Goal: Information Seeking & Learning: Learn about a topic

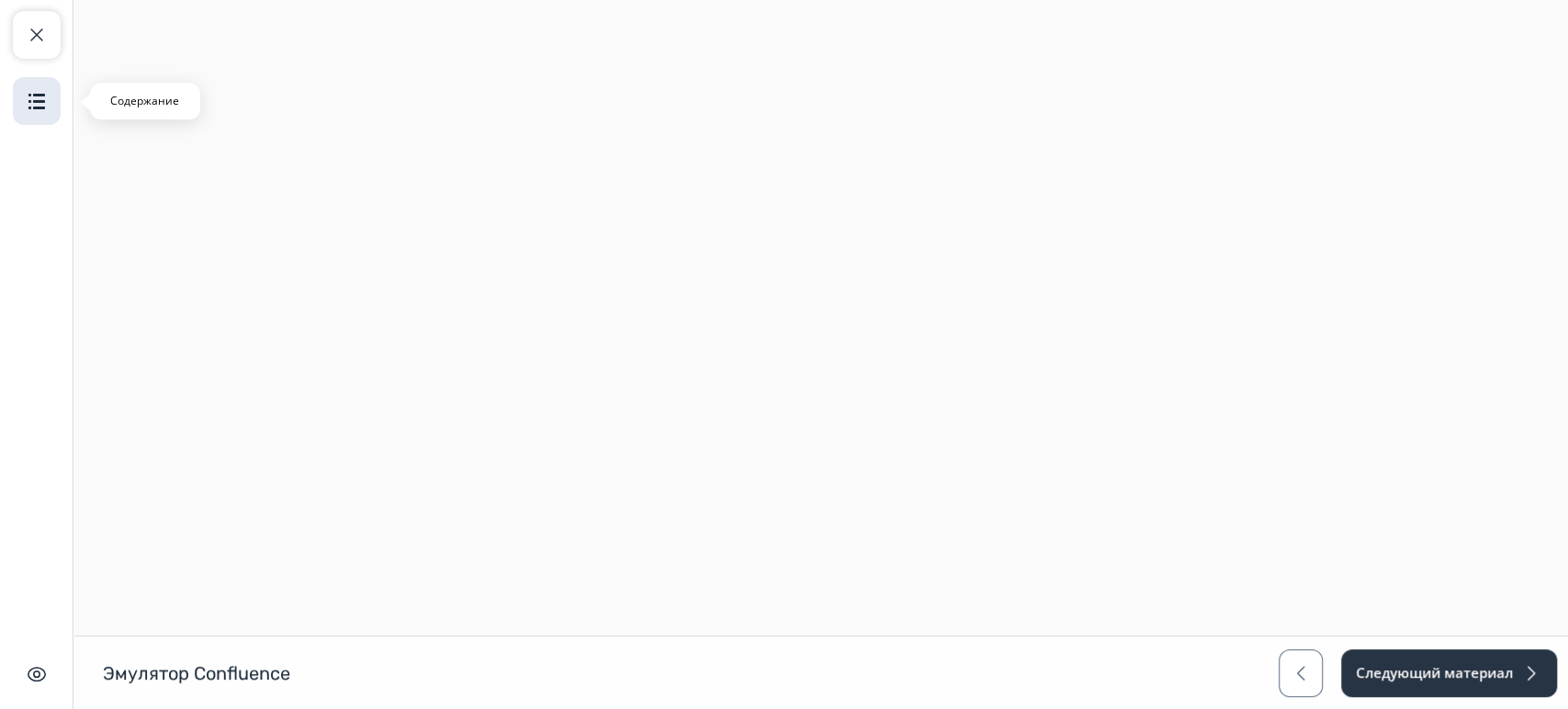
click at [32, 88] on button "Содержание" at bounding box center [37, 101] width 48 height 48
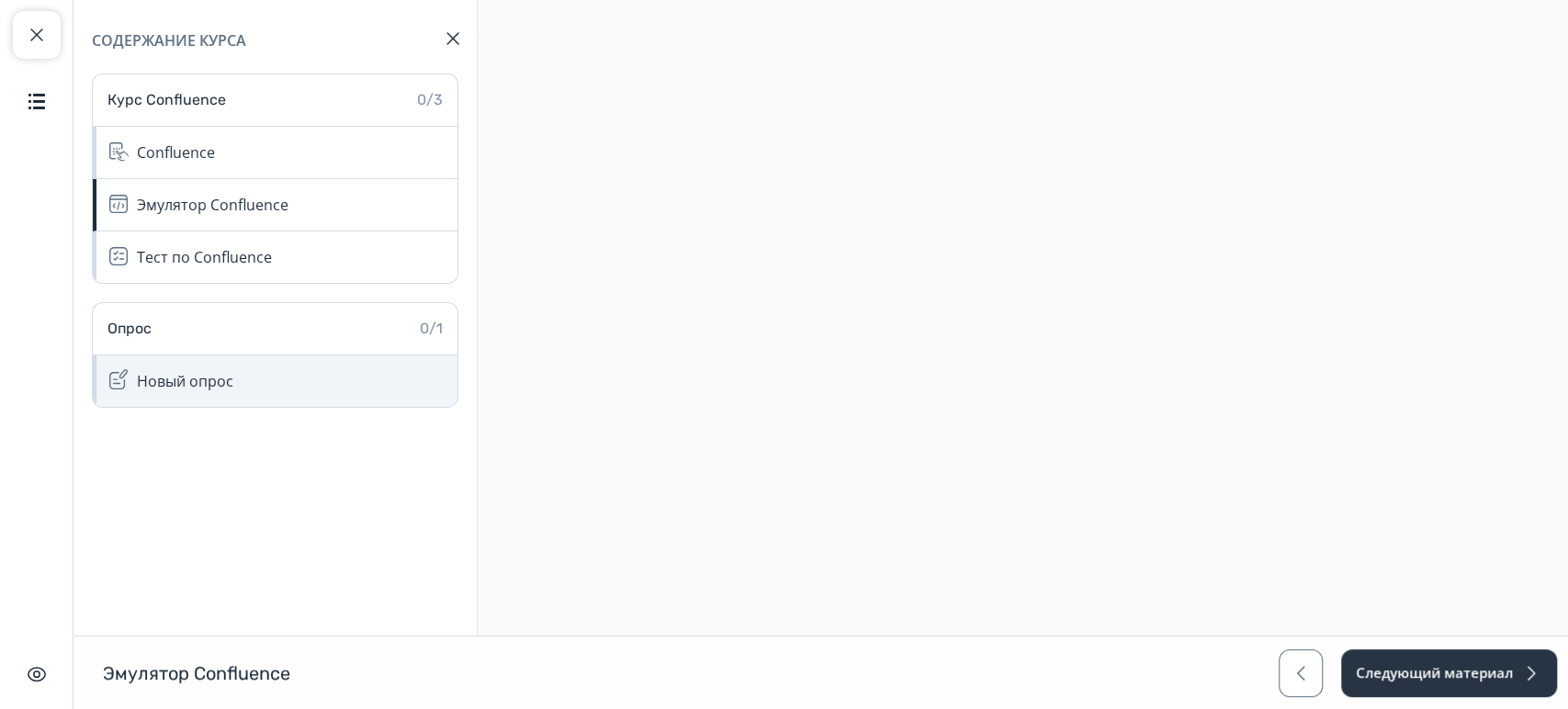
click at [210, 374] on div "Новый опрос" at bounding box center [185, 381] width 96 height 22
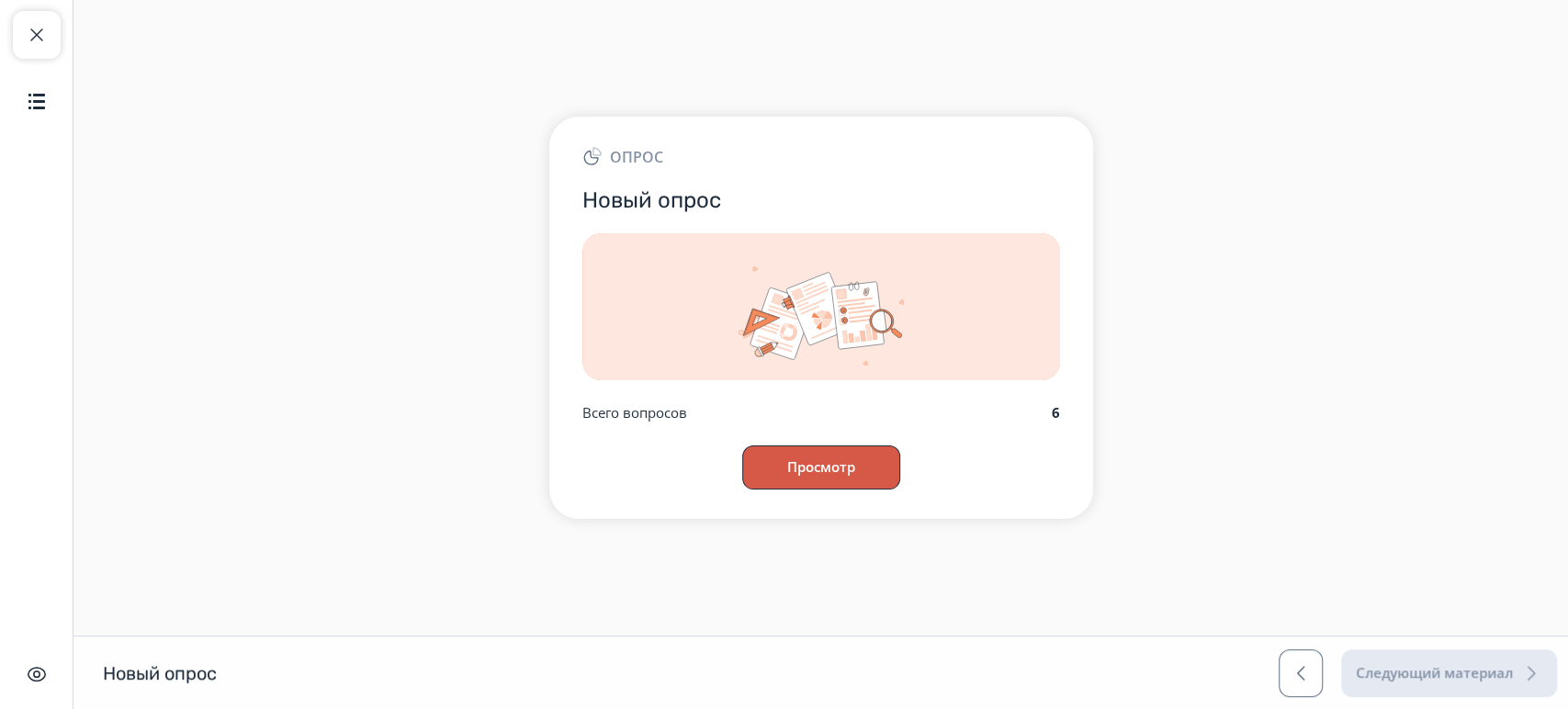
click at [820, 476] on button "Просмотр" at bounding box center [820, 467] width 158 height 44
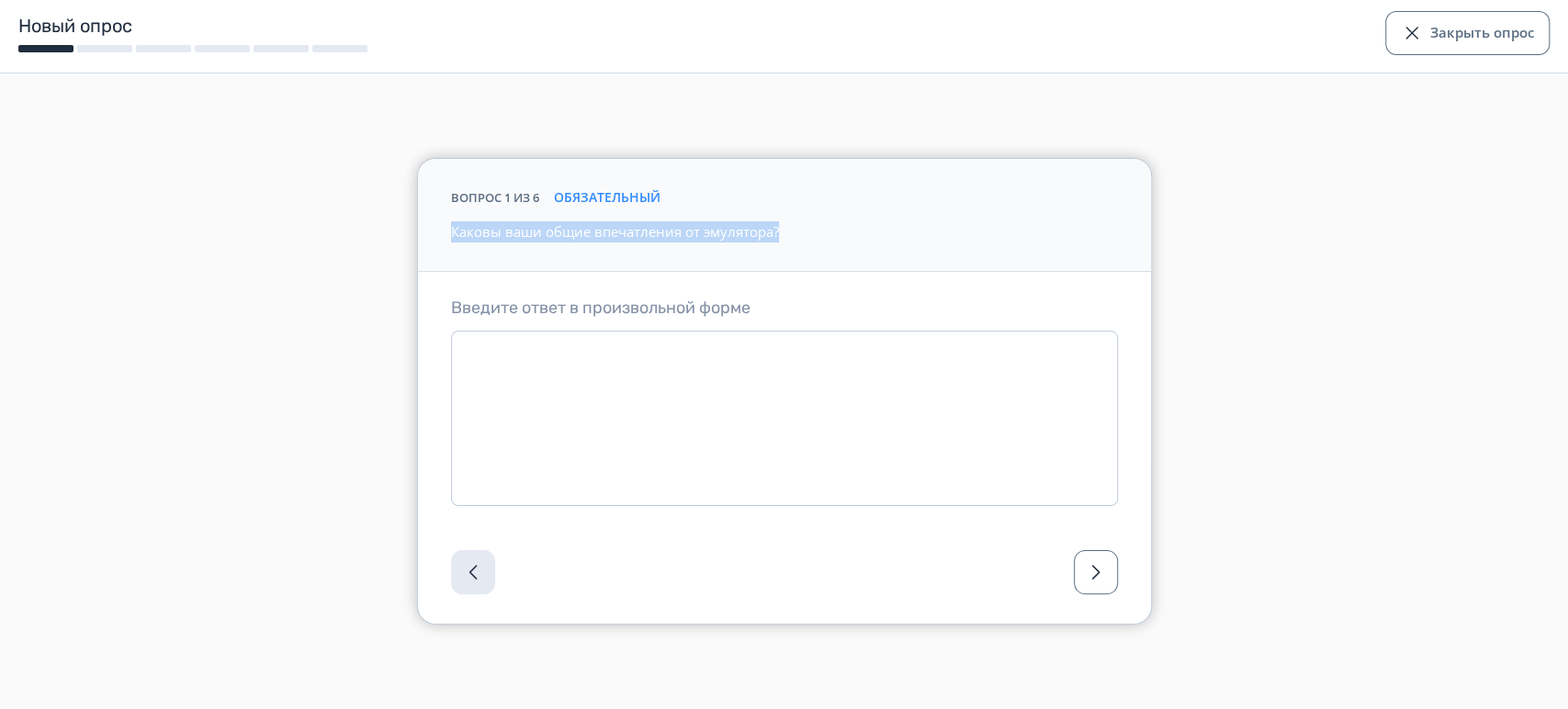
drag, startPoint x: 432, startPoint y: 224, endPoint x: 830, endPoint y: 267, distance: 400.3
click at [830, 267] on div "вопрос 1 из 6 обязательный Каковы ваши общие впечатления от эмулятора?" at bounding box center [784, 216] width 733 height 114
drag, startPoint x: 1491, startPoint y: 4, endPoint x: 1478, endPoint y: 21, distance: 21.4
click at [1489, 9] on div "Новый опрос Закрыть опрос" at bounding box center [784, 37] width 1568 height 74
click at [1474, 23] on button "Закрыть опрос" at bounding box center [1467, 33] width 164 height 44
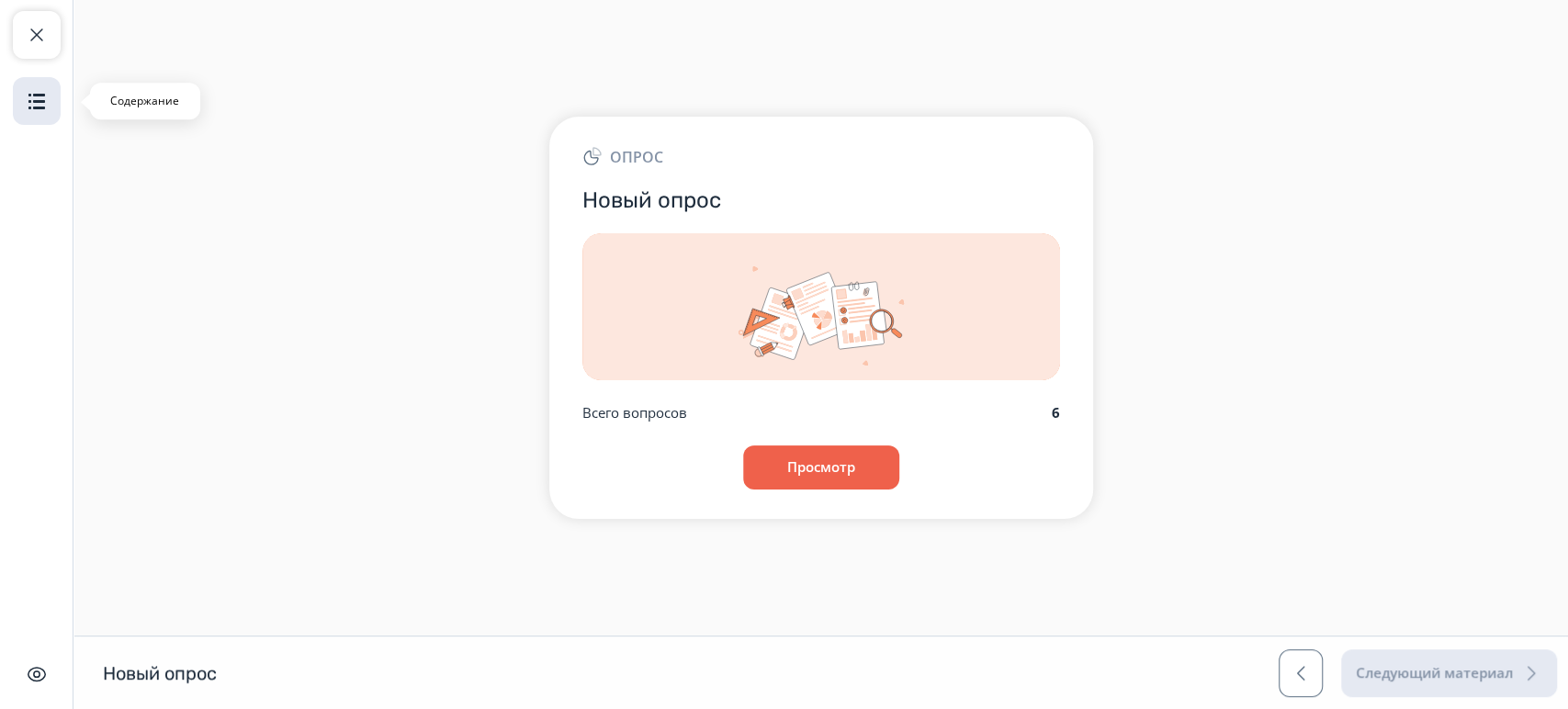
click at [42, 92] on img "button" at bounding box center [37, 101] width 22 height 22
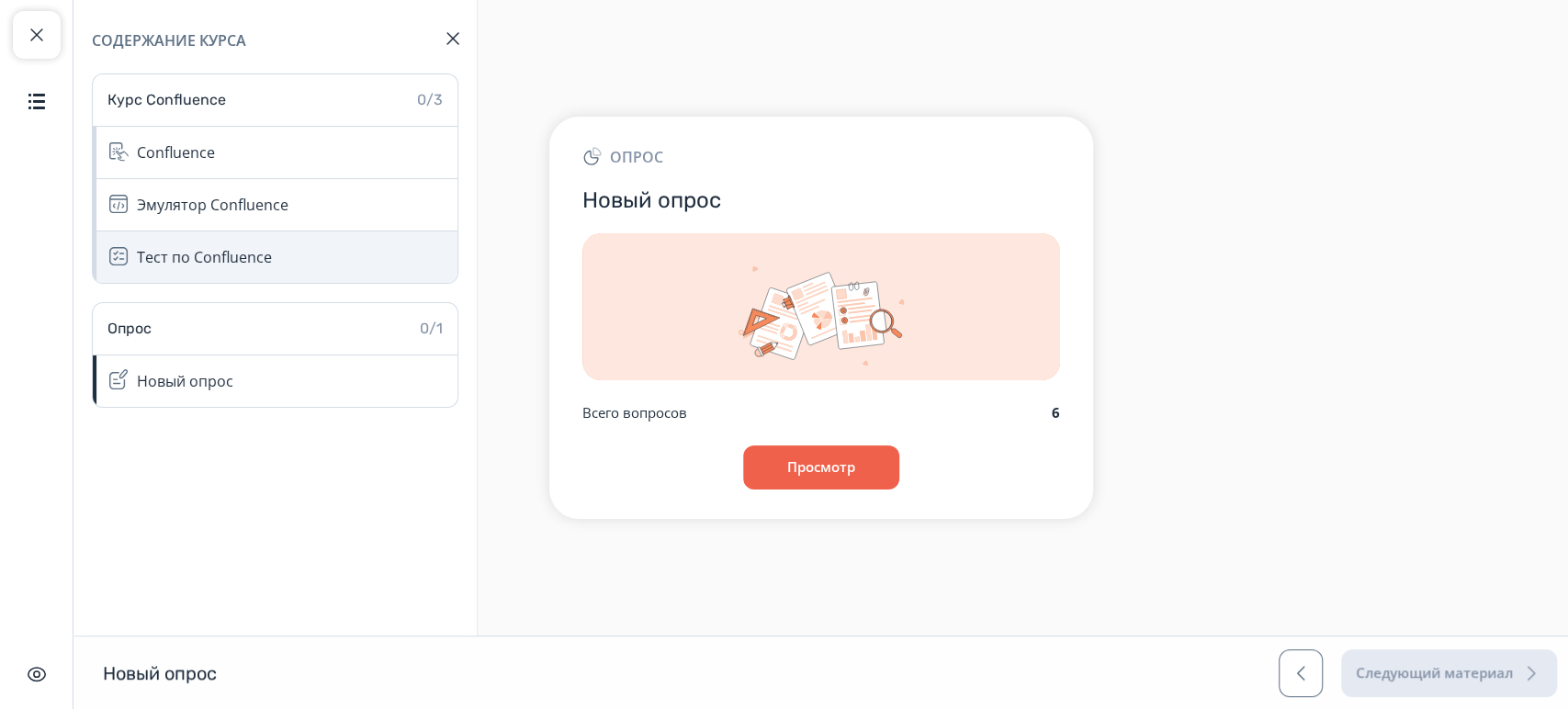
click at [175, 249] on div "Тест по Confluence" at bounding box center [205, 258] width 135 height 22
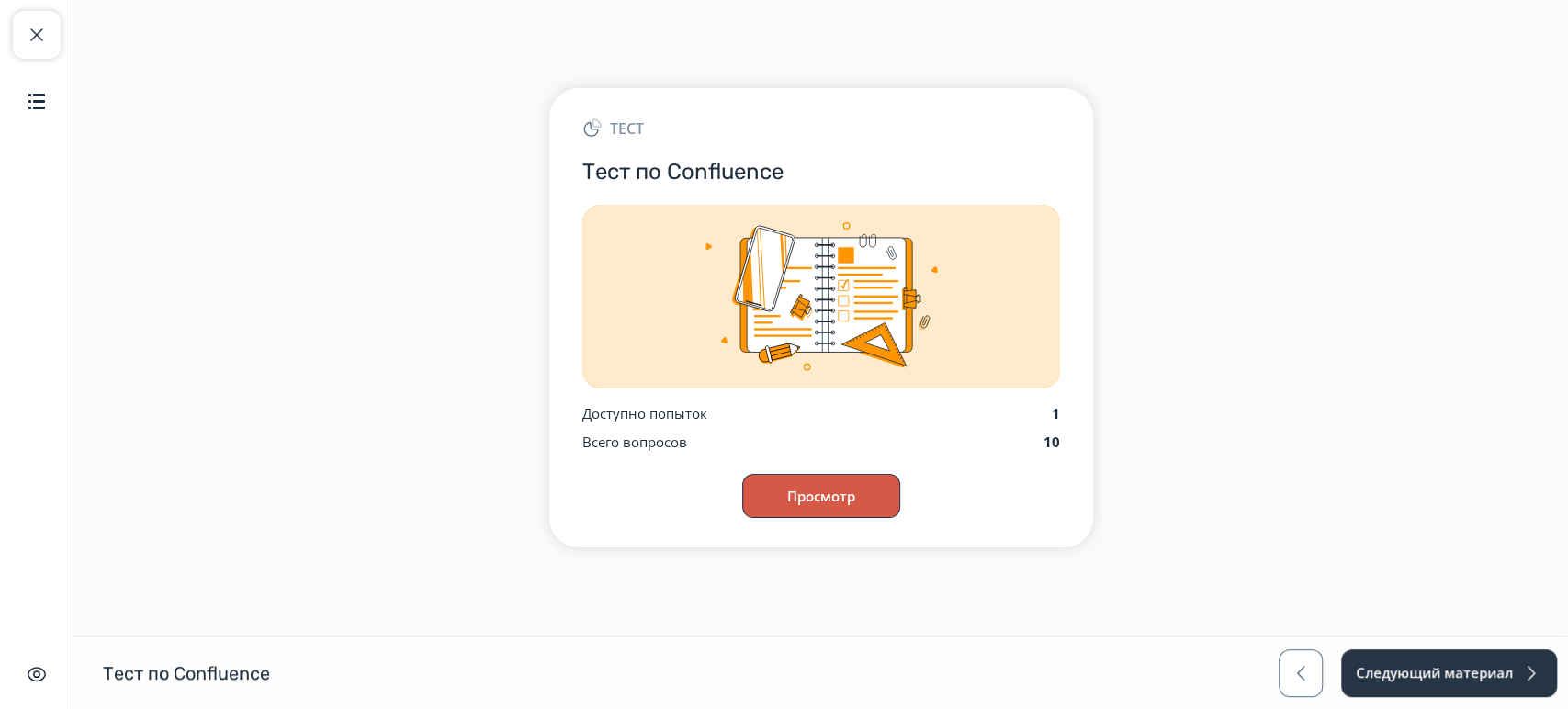
click at [798, 502] on button "Просмотр" at bounding box center [820, 496] width 158 height 44
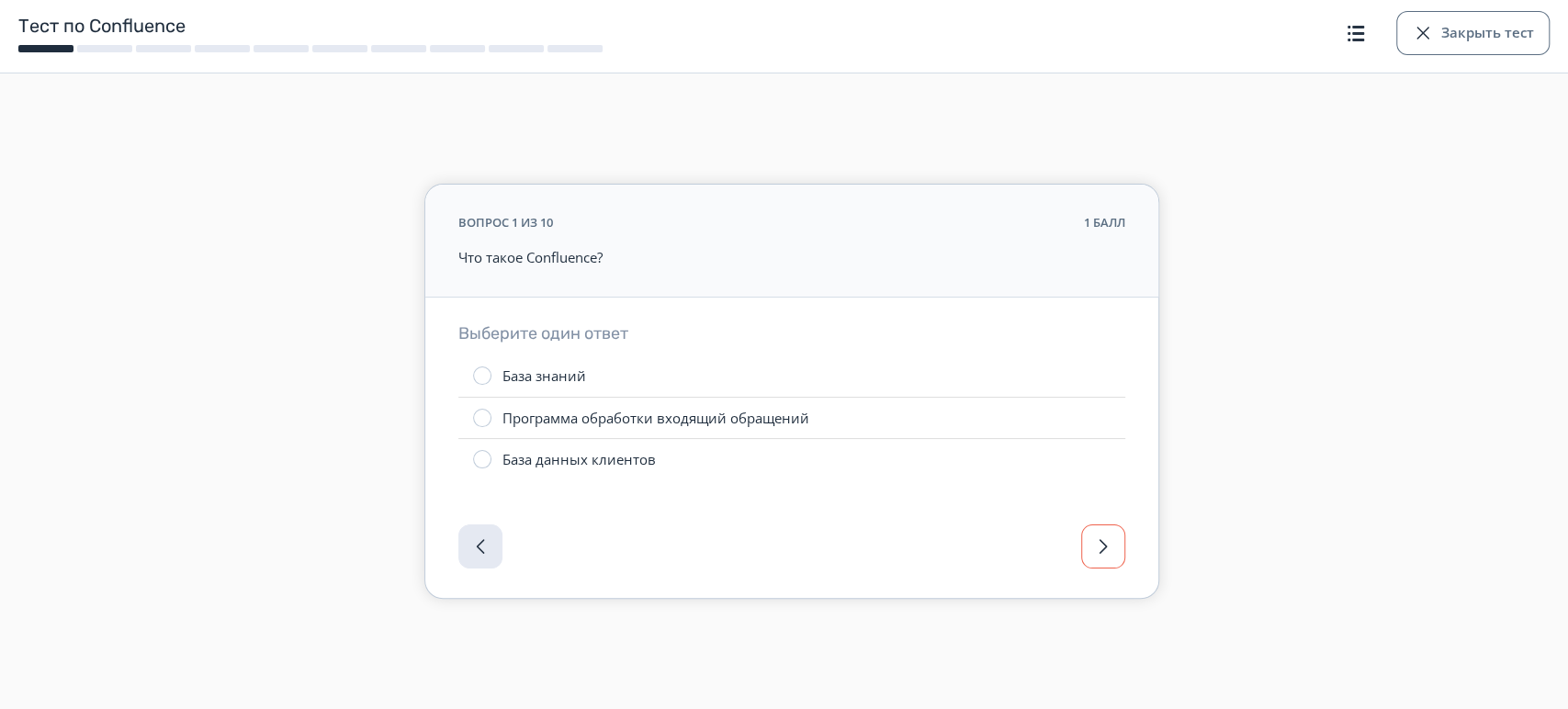
click at [1120, 557] on button "button" at bounding box center [1103, 547] width 44 height 44
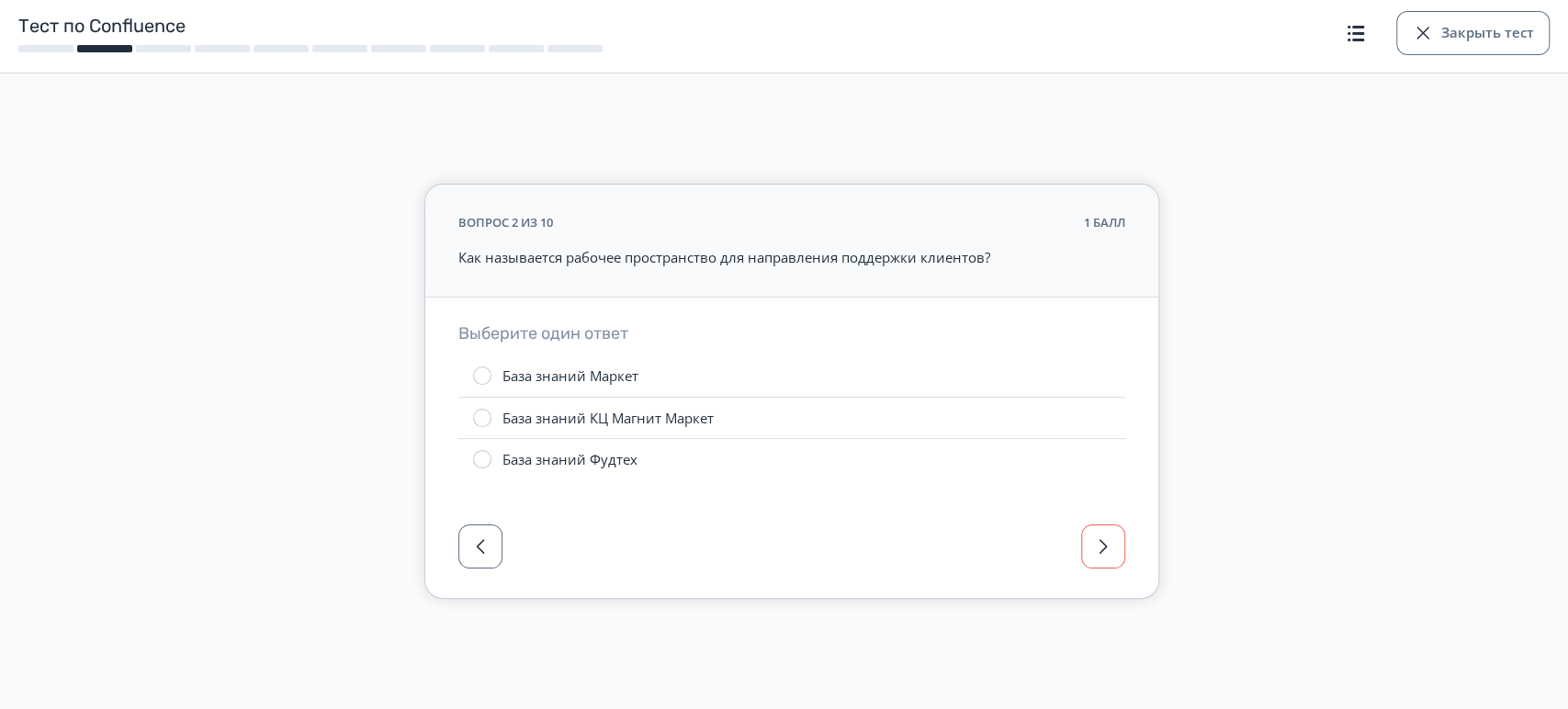
click at [1119, 557] on button "button" at bounding box center [1103, 547] width 44 height 44
click at [1119, 557] on button "button" at bounding box center [1103, 546] width 44 height 44
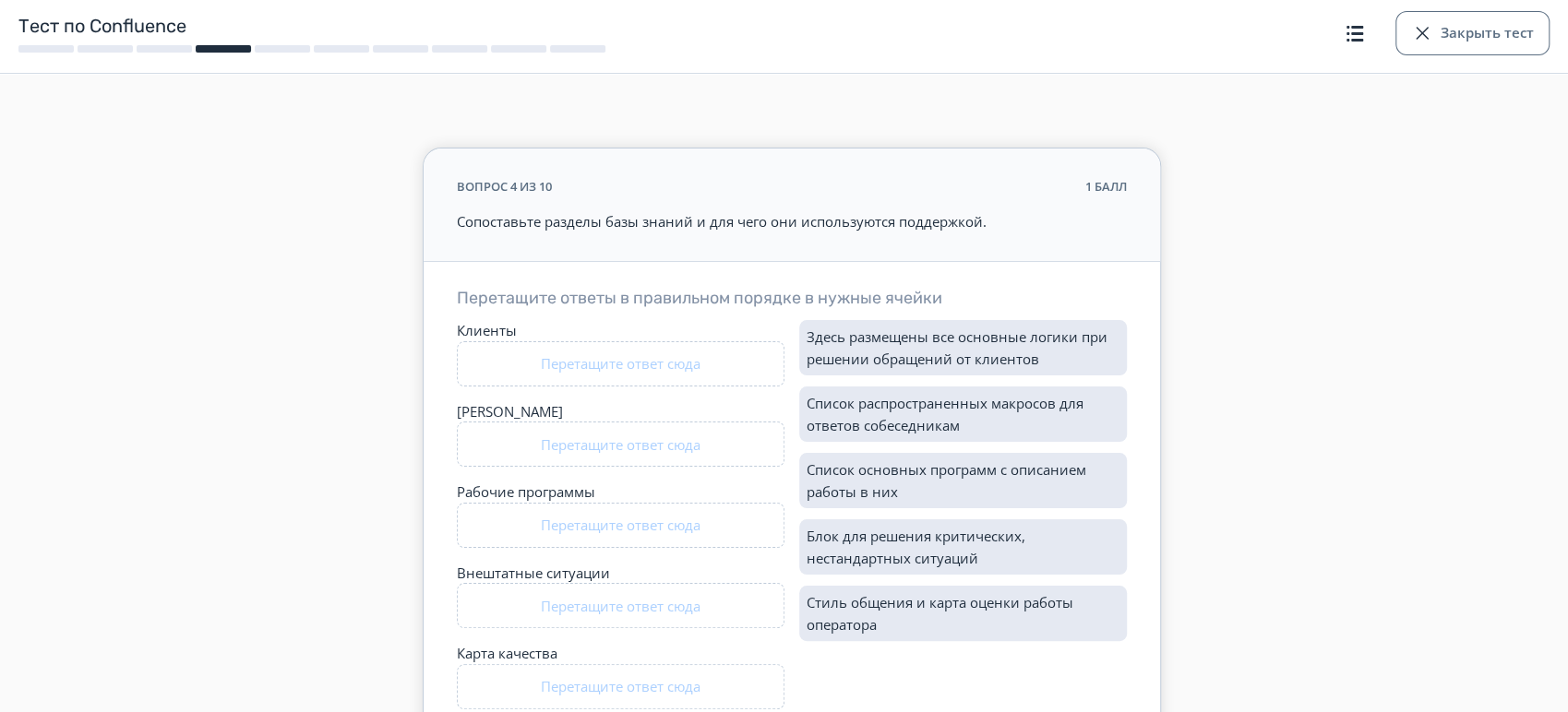
scroll to position [189, 0]
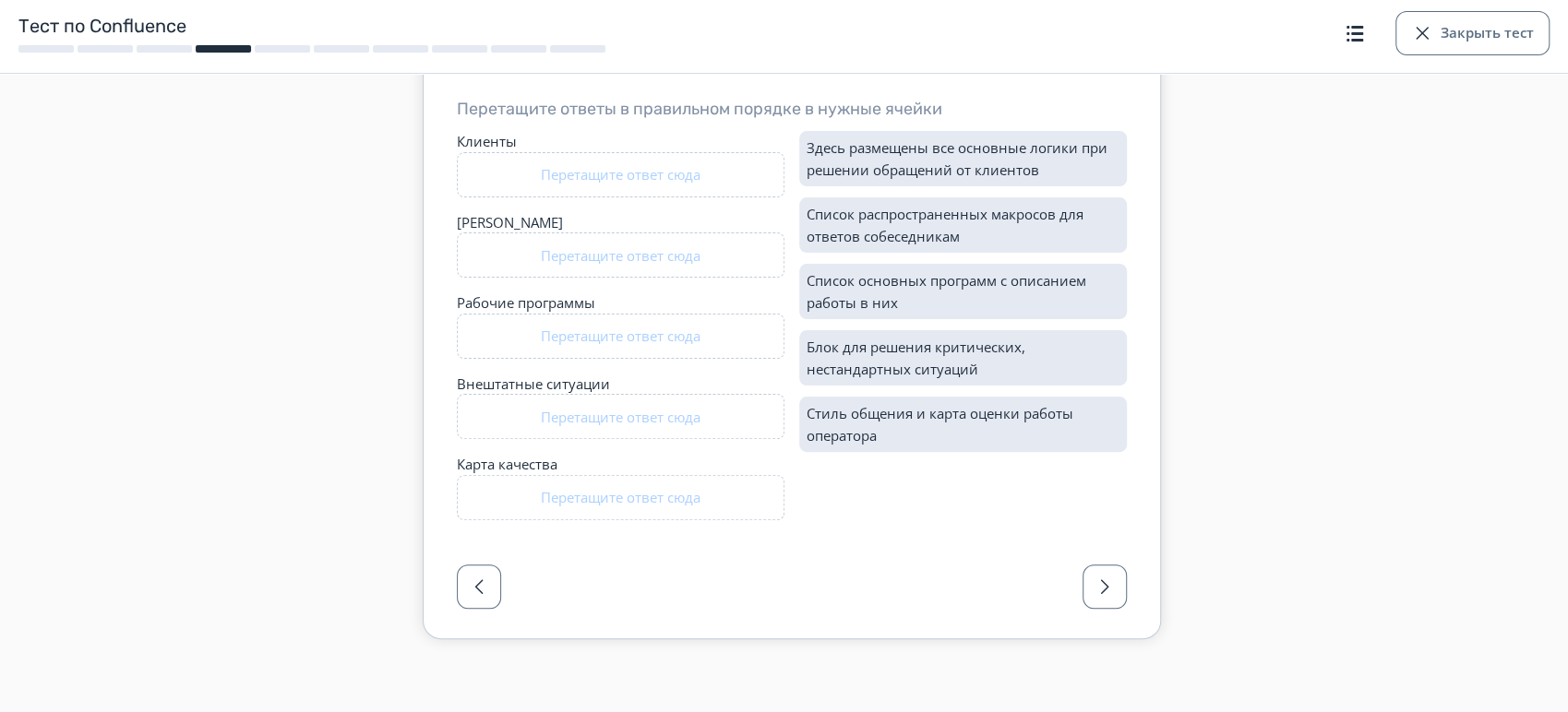
click at [1140, 594] on div at bounding box center [791, 592] width 736 height 92
click at [1121, 584] on button "button" at bounding box center [1105, 586] width 44 height 44
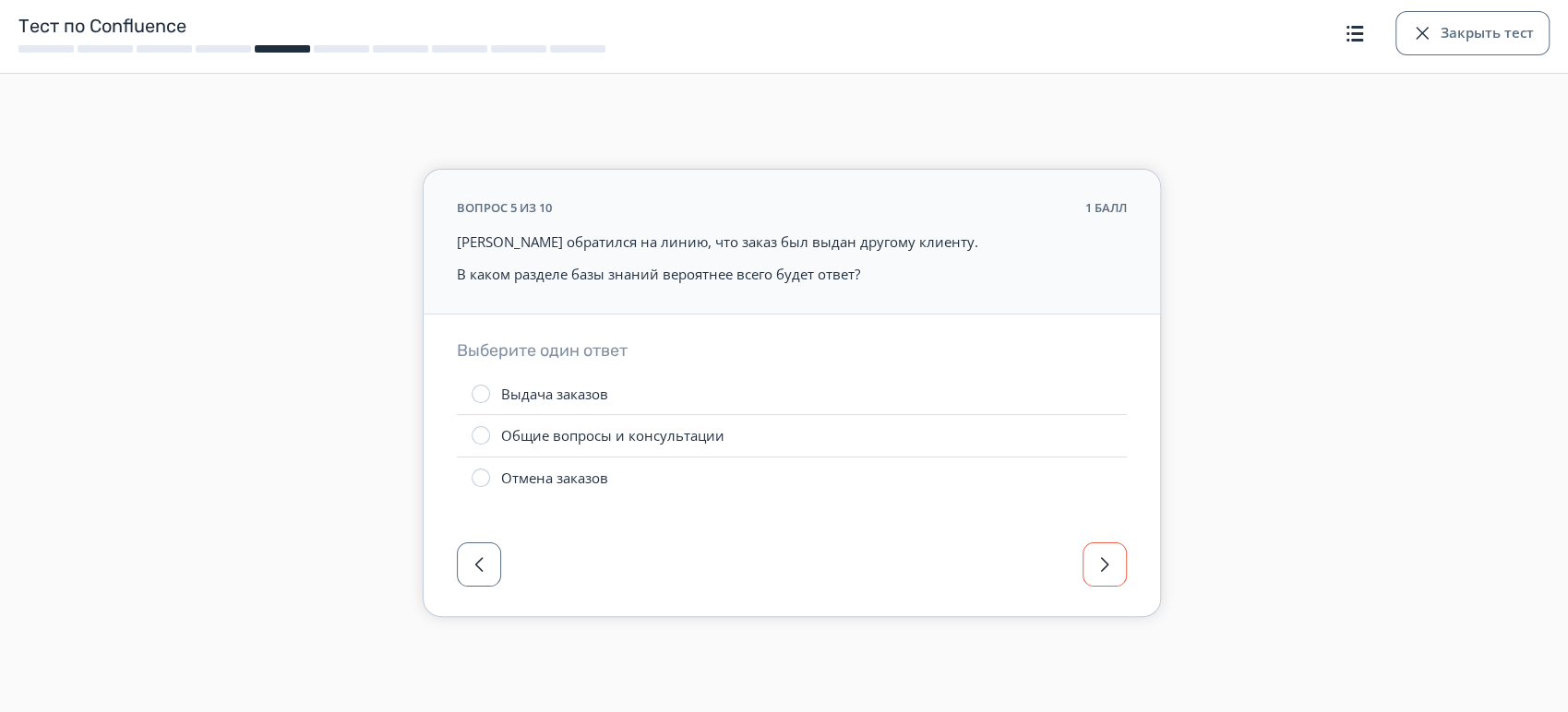
scroll to position [0, 0]
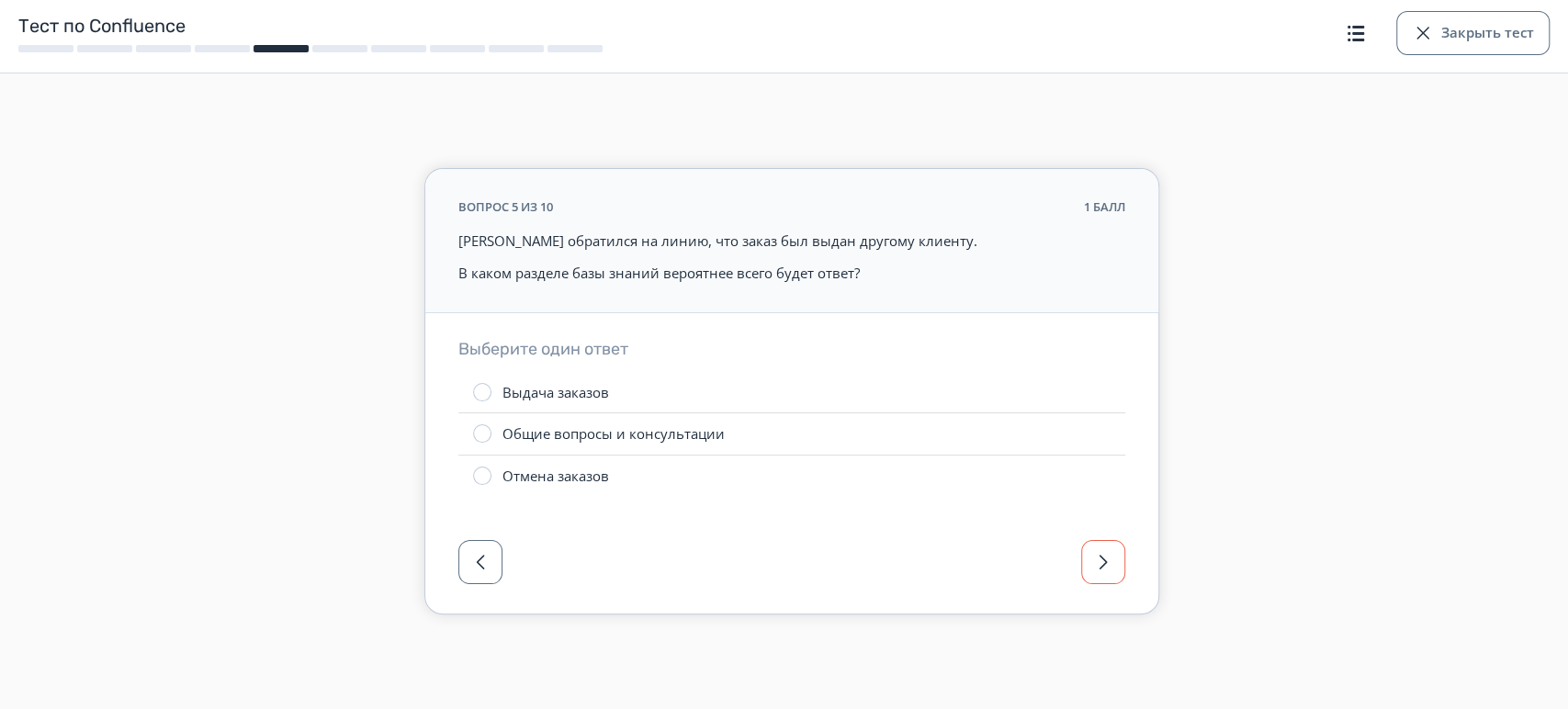
click at [1107, 572] on span "button" at bounding box center [1103, 562] width 22 height 22
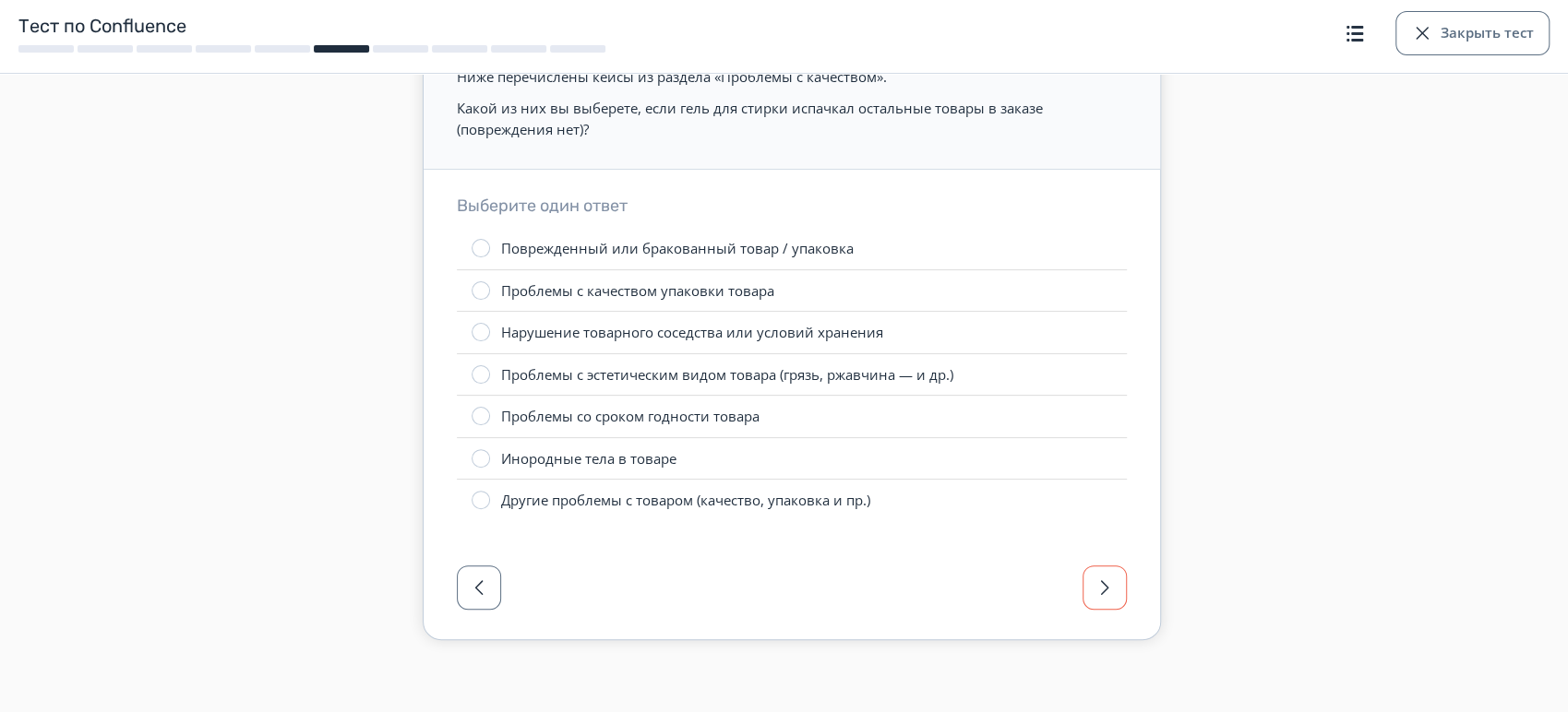
click at [1125, 587] on div at bounding box center [791, 593] width 736 height 92
click at [1122, 587] on button "button" at bounding box center [1105, 587] width 44 height 44
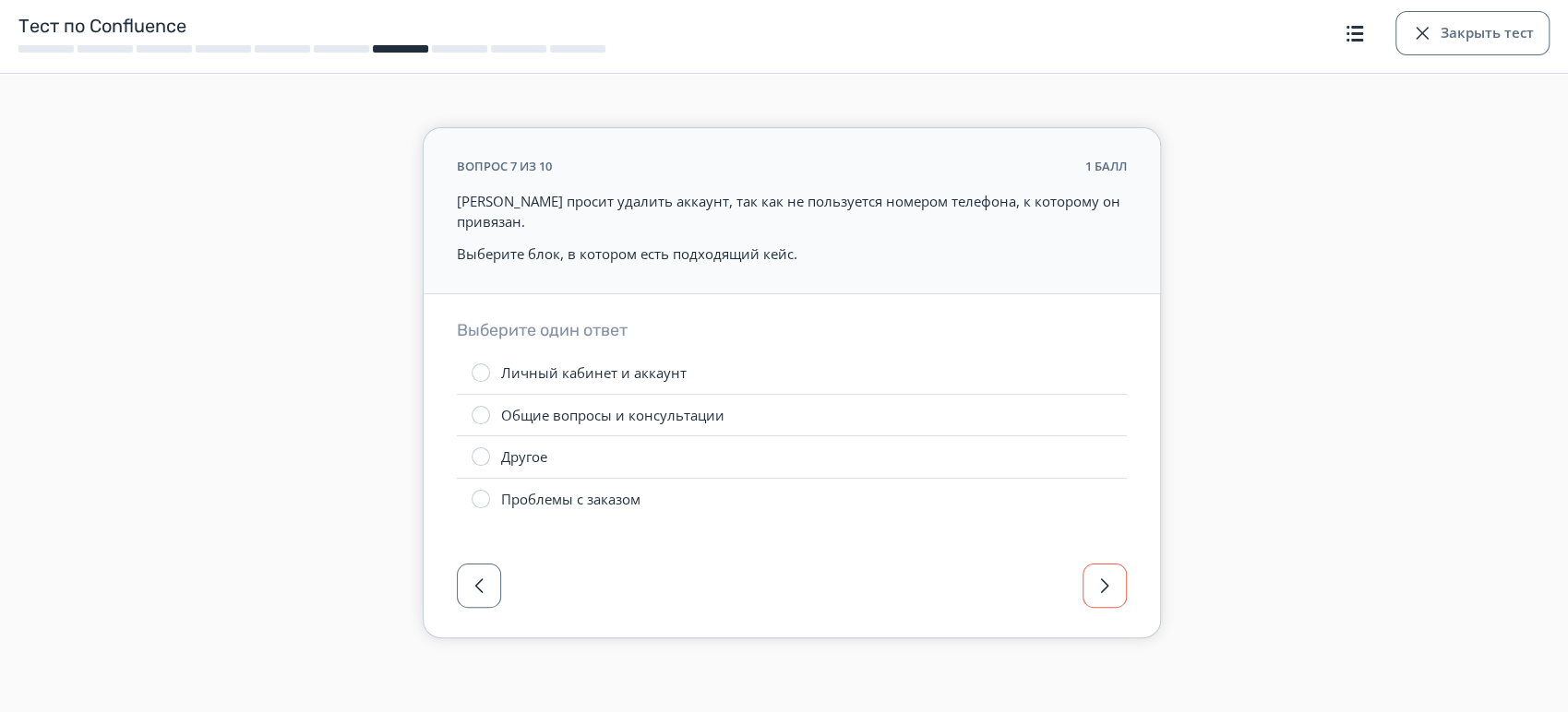
scroll to position [19, 0]
click at [1120, 583] on button "button" at bounding box center [1105, 586] width 44 height 44
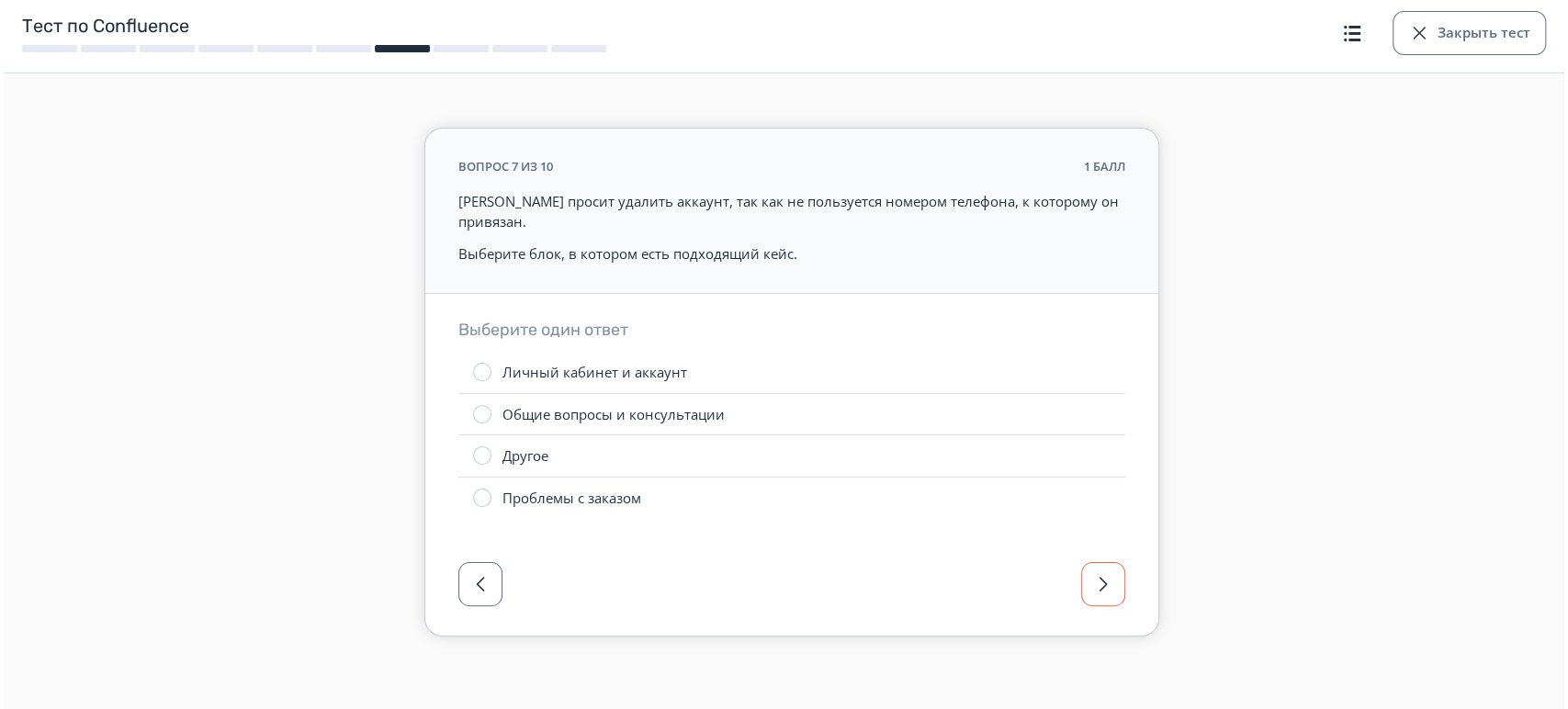
scroll to position [0, 0]
